Goal: Navigation & Orientation: Find specific page/section

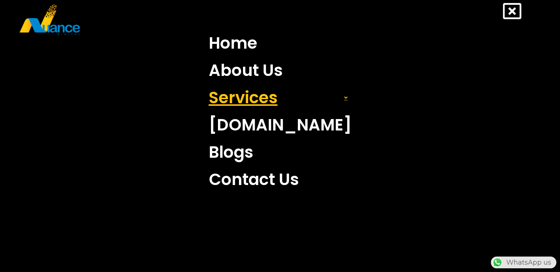
click at [241, 103] on link "Services" at bounding box center [280, 97] width 154 height 27
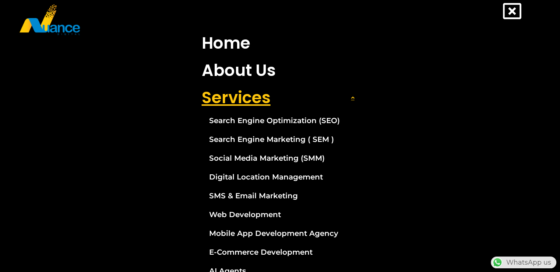
click at [241, 102] on link "Services" at bounding box center [280, 97] width 168 height 27
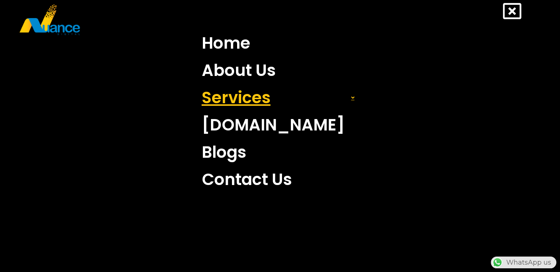
scroll to position [0, 194]
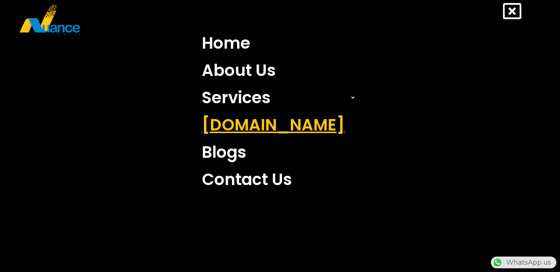
click at [228, 128] on link "[DOMAIN_NAME]" at bounding box center [280, 124] width 168 height 27
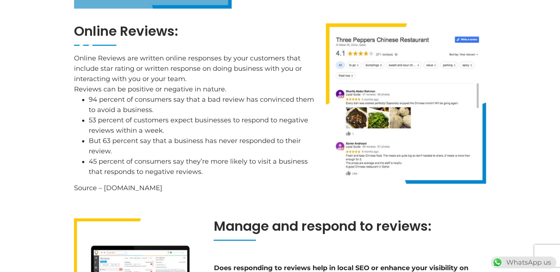
scroll to position [1232, 0]
